Goal: Task Accomplishment & Management: Manage account settings

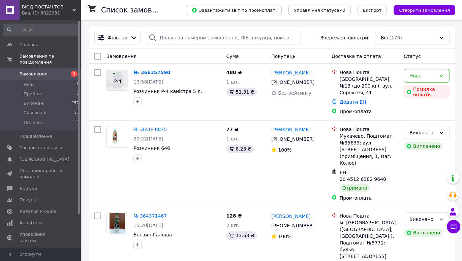
click at [56, 14] on div "Ваш ID: 3822931" at bounding box center [51, 13] width 59 height 6
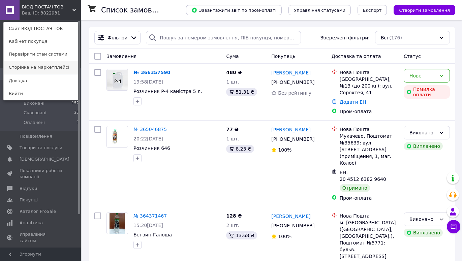
click at [32, 67] on link "Сторінка на маркетплейсі" at bounding box center [41, 67] width 74 height 13
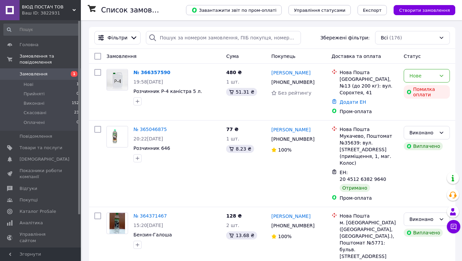
click at [40, 10] on span "ВЮД ПОСТАЧ ТОВ" at bounding box center [47, 7] width 51 height 6
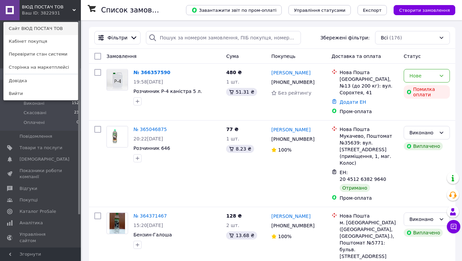
click at [34, 30] on link "Сайт ВЮД ПОСТАЧ ТОВ" at bounding box center [41, 28] width 74 height 13
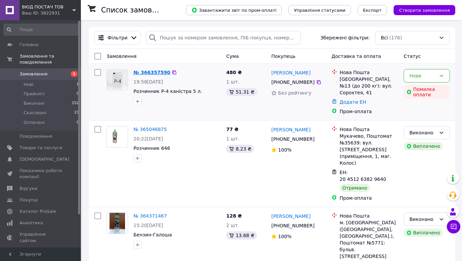
click at [156, 73] on link "№ 366357590" at bounding box center [151, 72] width 37 height 5
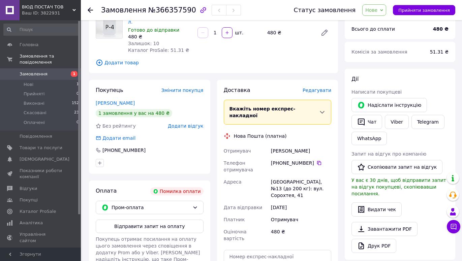
scroll to position [84, 0]
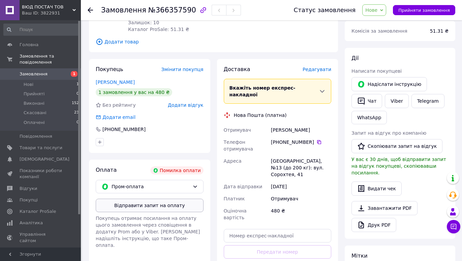
click at [167, 199] on button "Відправити запит на оплату" at bounding box center [150, 205] width 108 height 13
click at [376, 84] on button "Надіслати інструкцію" at bounding box center [388, 84] width 75 height 14
click at [38, 71] on span "Замовлення" at bounding box center [34, 74] width 28 height 6
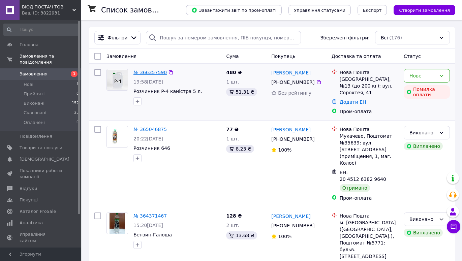
click at [151, 73] on link "№ 366357590" at bounding box center [149, 72] width 33 height 5
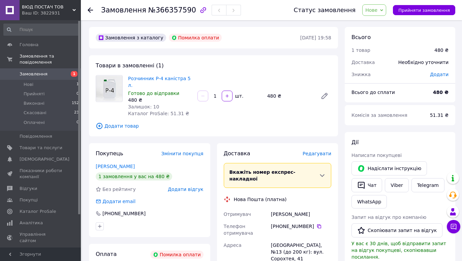
click at [29, 71] on span "Замовлення" at bounding box center [34, 74] width 28 height 6
